Goal: Task Accomplishment & Management: Use online tool/utility

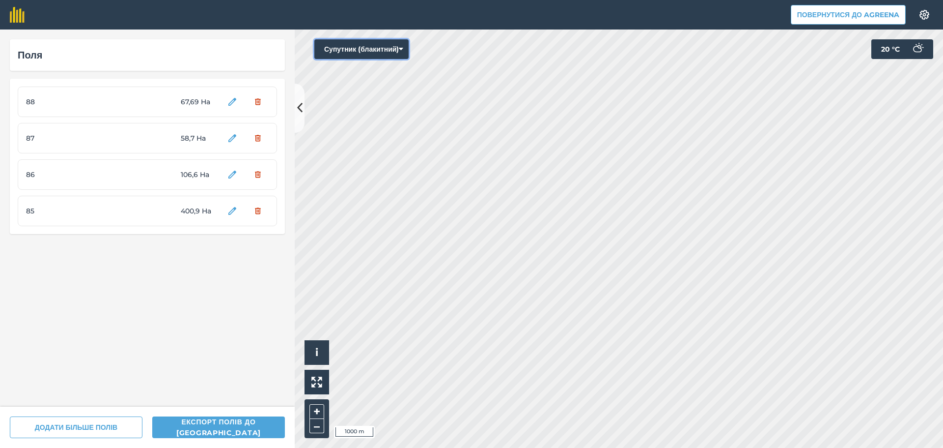
click at [367, 45] on button "Супутник (блакитний)" at bounding box center [361, 49] width 94 height 20
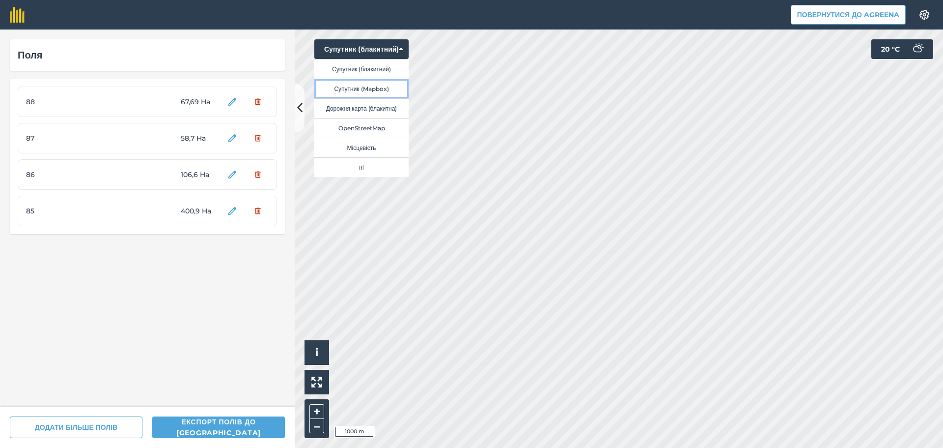
click at [372, 87] on button "Супутник (Mapbox)" at bounding box center [361, 89] width 94 height 20
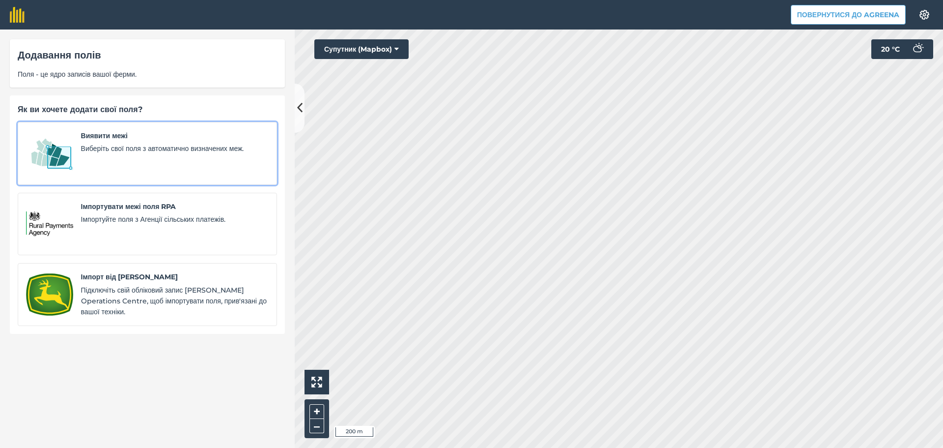
click at [168, 154] on div "Виявити межі Виберіть свої поля з автоматично визначених меж." at bounding box center [175, 153] width 188 height 46
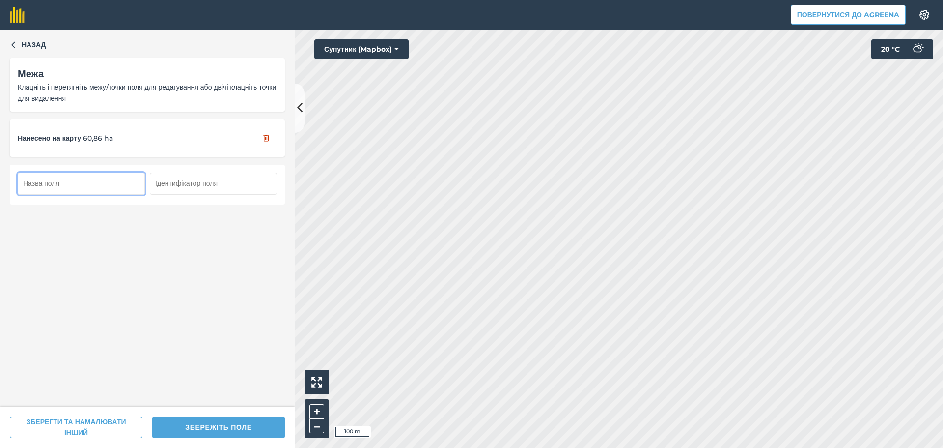
click at [67, 182] on input "text" at bounding box center [81, 183] width 127 height 22
type input "65"
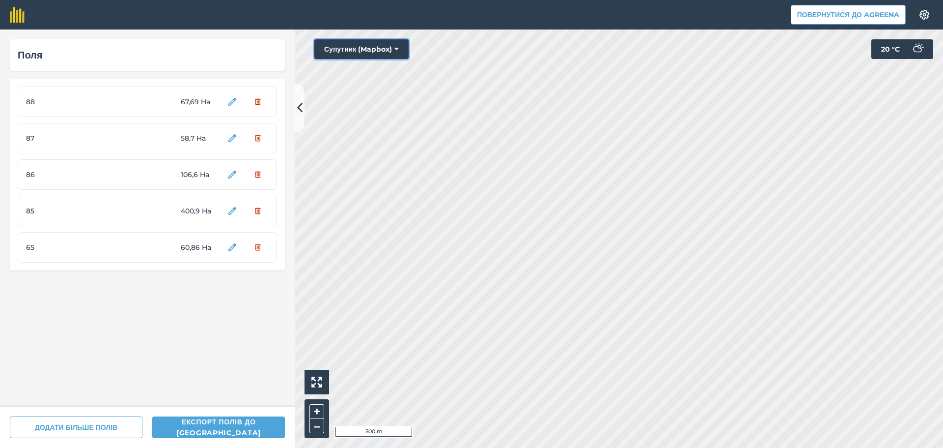
click at [381, 48] on button "Супутник (Mapbox)" at bounding box center [361, 49] width 94 height 20
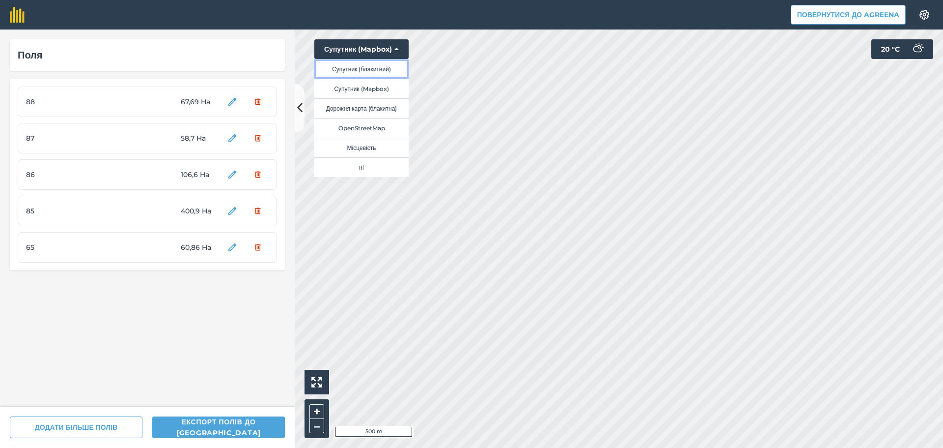
click at [382, 73] on button "Супутник (блакитний)" at bounding box center [361, 69] width 94 height 20
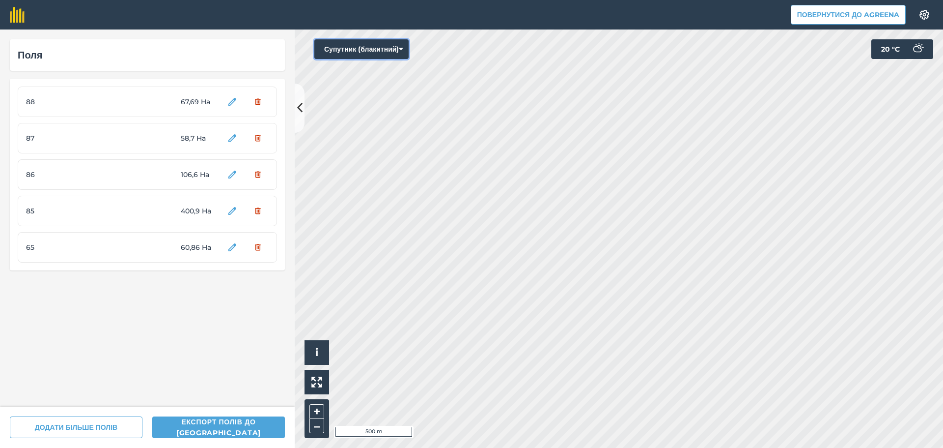
click at [378, 50] on button "Супутник (блакитний)" at bounding box center [361, 49] width 94 height 20
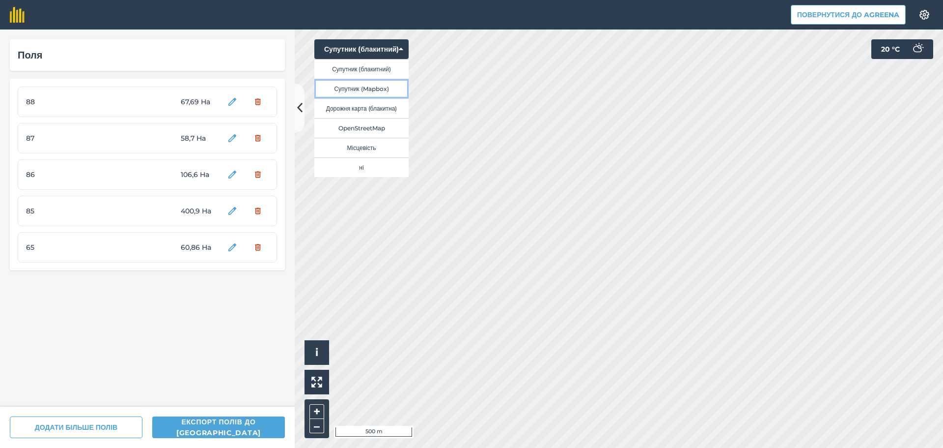
click at [375, 88] on button "Супутник (Mapbox)" at bounding box center [361, 89] width 94 height 20
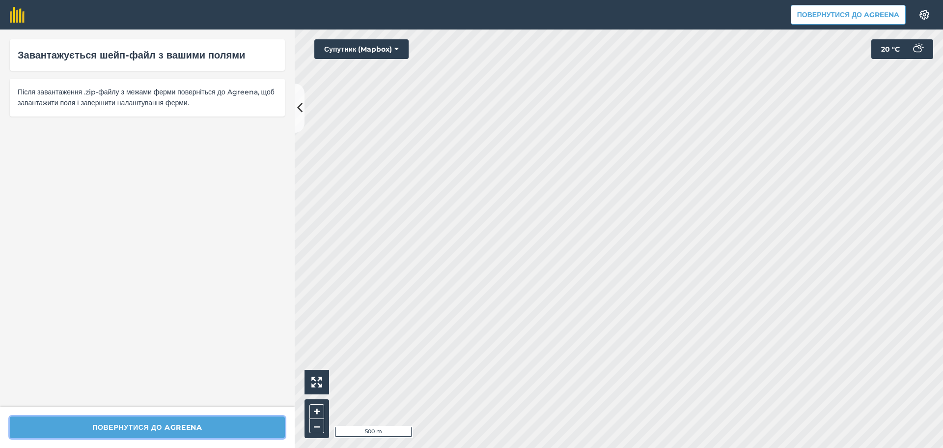
click at [130, 423] on button "Повернутися до Agreena" at bounding box center [147, 427] width 275 height 22
